Goal: Information Seeking & Learning: Check status

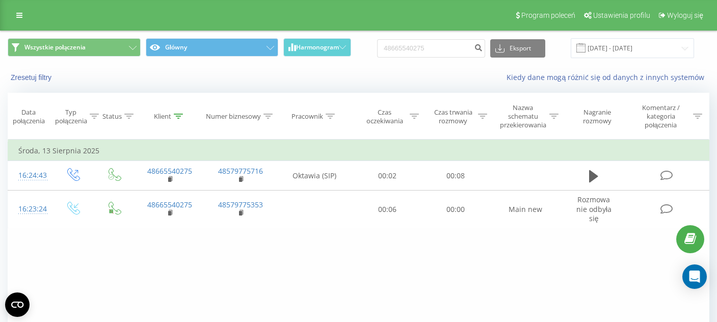
click at [447, 48] on input "48665540275" at bounding box center [431, 48] width 108 height 18
type input "48537316390"
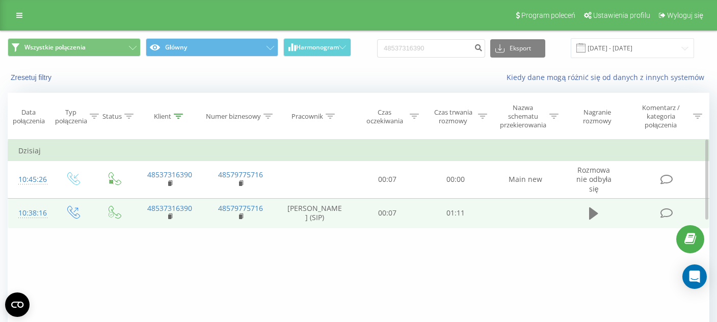
click at [594, 207] on icon at bounding box center [593, 213] width 9 height 12
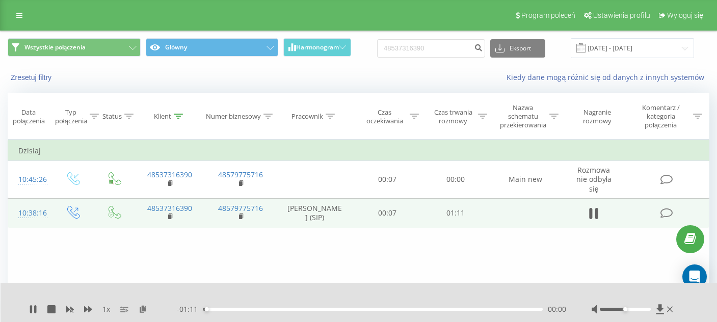
click at [222, 310] on div "00:00" at bounding box center [373, 309] width 340 height 3
click at [245, 310] on div "00:07" at bounding box center [373, 309] width 340 height 3
click at [261, 309] on div "00:12" at bounding box center [373, 309] width 340 height 3
click at [299, 309] on div "00:20" at bounding box center [373, 309] width 340 height 3
click at [32, 311] on icon at bounding box center [31, 309] width 2 height 8
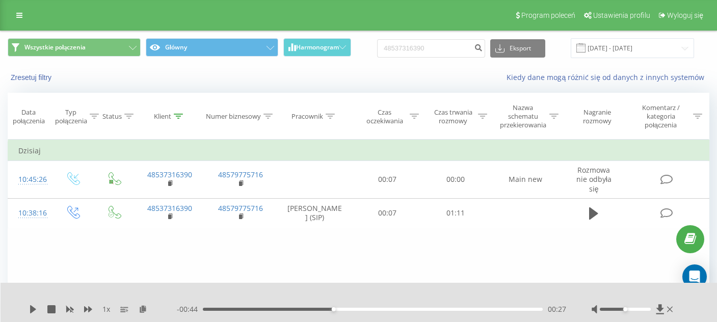
click at [444, 49] on input "48537316390" at bounding box center [431, 48] width 108 height 18
type input "48502023015"
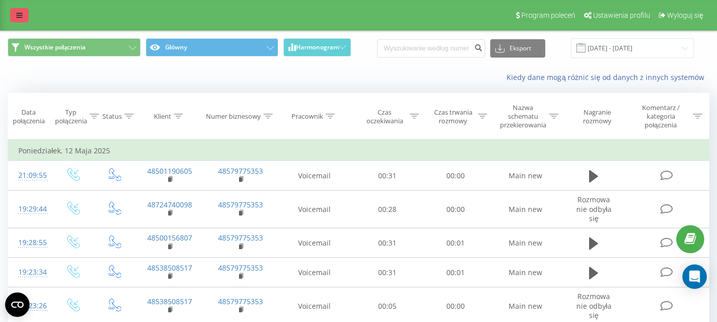
click at [16, 20] on link at bounding box center [19, 15] width 18 height 14
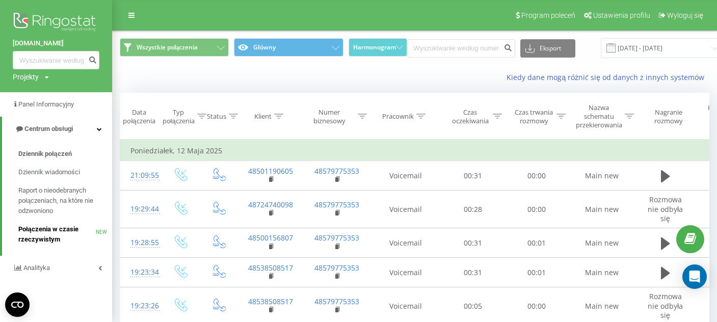
click at [60, 234] on span "Połączenia w czasie rzeczywistym" at bounding box center [56, 234] width 77 height 20
